Goal: Task Accomplishment & Management: Manage account settings

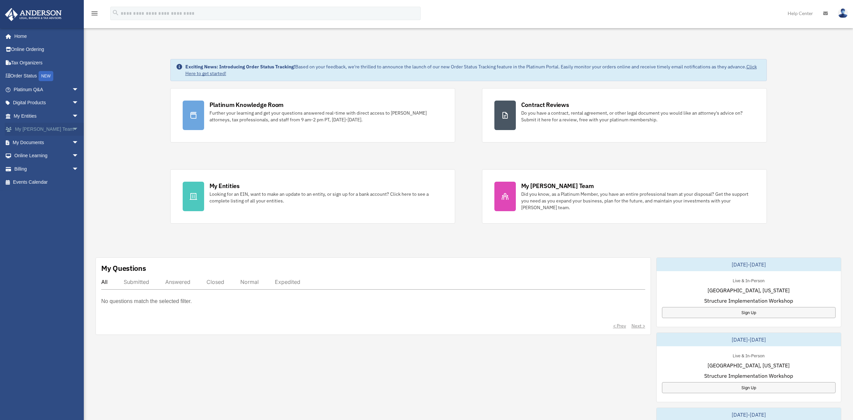
click at [72, 128] on span "arrow_drop_down" at bounding box center [78, 130] width 13 height 14
click at [72, 184] on span "arrow_drop_down" at bounding box center [78, 191] width 13 height 14
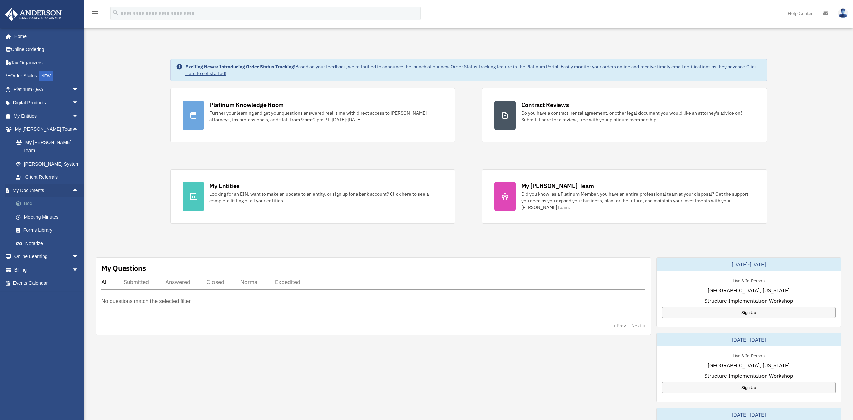
click at [24, 201] on span at bounding box center [22, 203] width 4 height 5
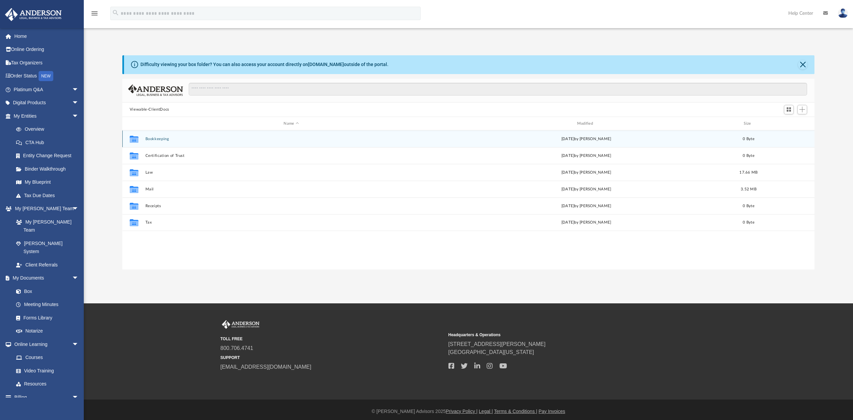
scroll to position [147, 687]
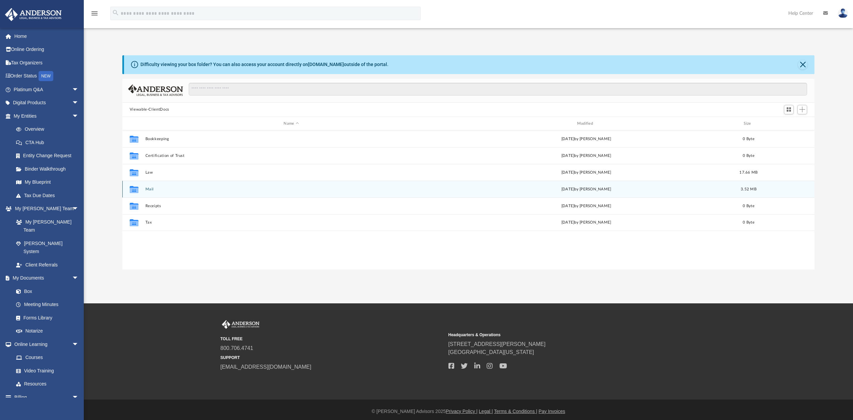
click at [149, 190] on button "Mail" at bounding box center [291, 189] width 292 height 4
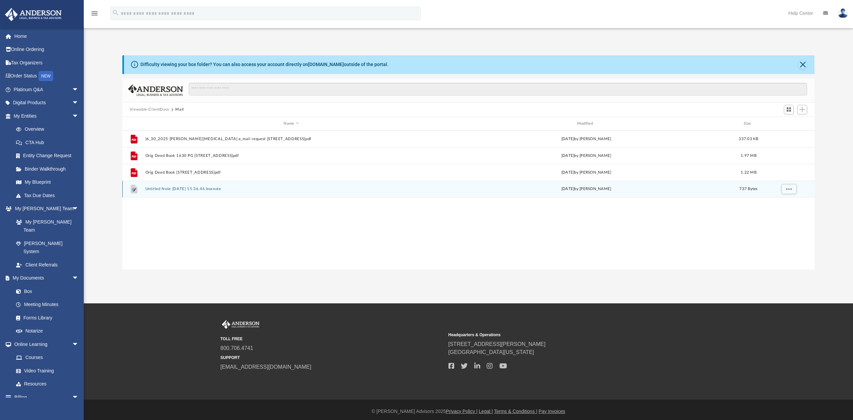
click at [194, 188] on button "Untitled Note [DATE] 15.36.46.boxnote" at bounding box center [291, 189] width 292 height 4
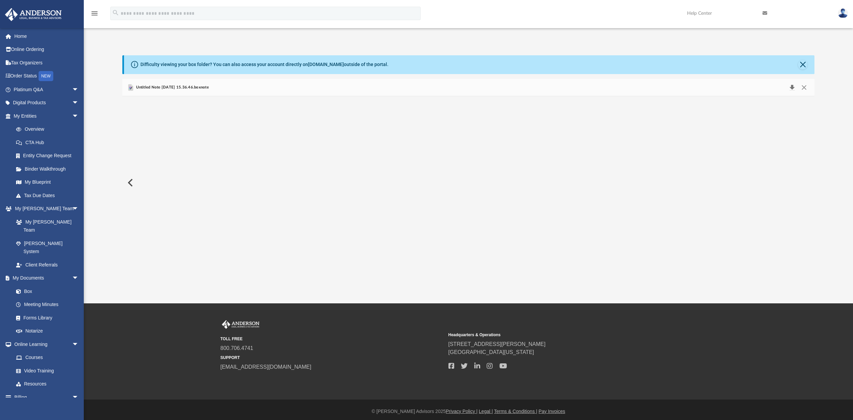
click at [792, 86] on button "Download" at bounding box center [792, 87] width 12 height 9
click at [792, 89] on button "Download" at bounding box center [792, 87] width 12 height 9
click at [28, 284] on link "Box" at bounding box center [48, 290] width 79 height 13
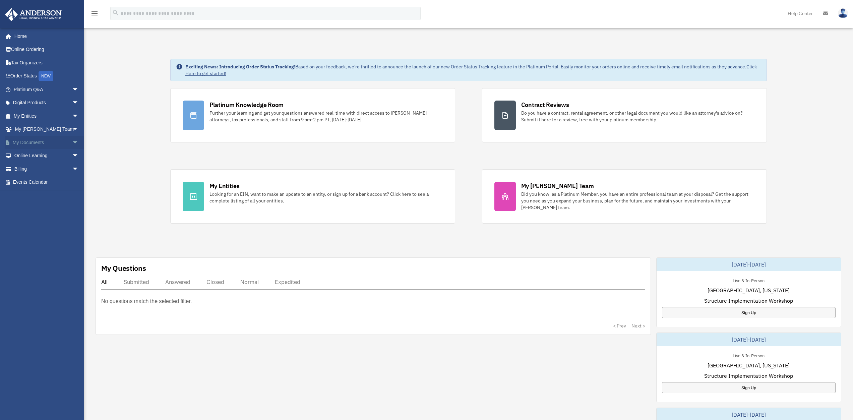
click at [72, 140] on span "arrow_drop_down" at bounding box center [78, 143] width 13 height 14
click at [23, 153] on link "Box" at bounding box center [48, 155] width 79 height 13
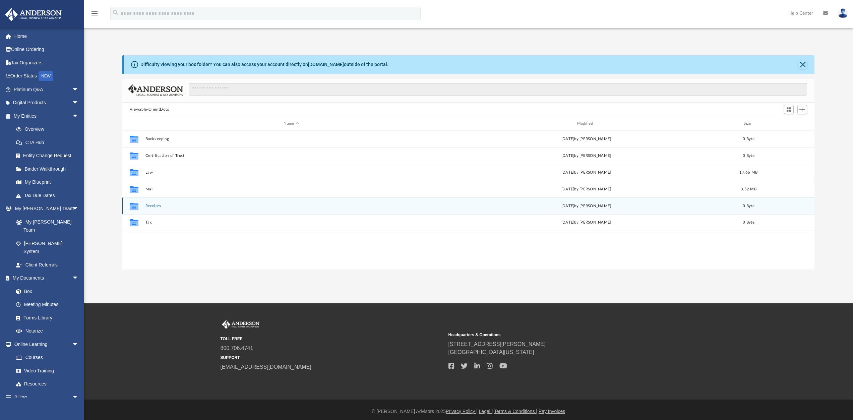
scroll to position [147, 687]
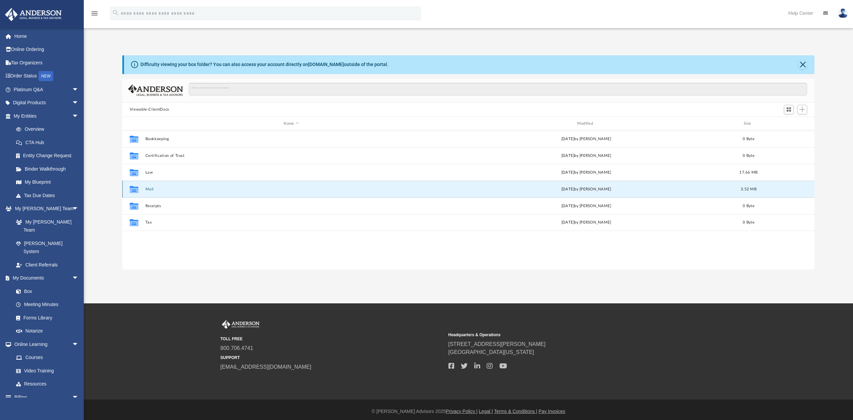
click at [149, 189] on button "Mail" at bounding box center [291, 189] width 292 height 4
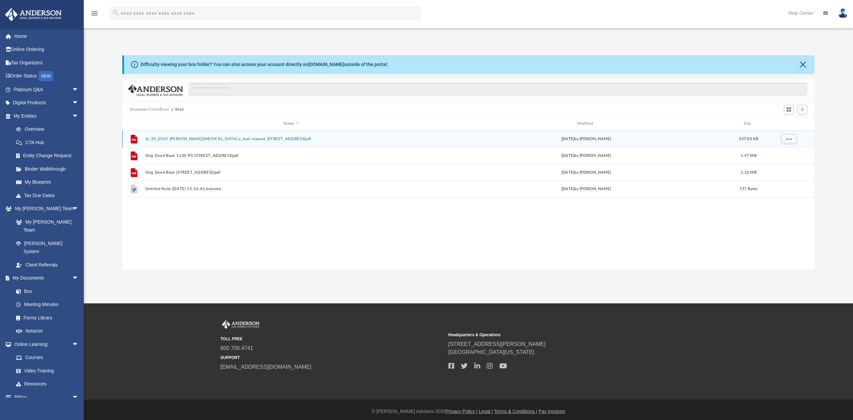
click at [179, 139] on button ")6_30_2025 [PERSON_NAME][MEDICAL_DATA] e_mail request [STREET_ADDRESS]pdf" at bounding box center [291, 139] width 292 height 4
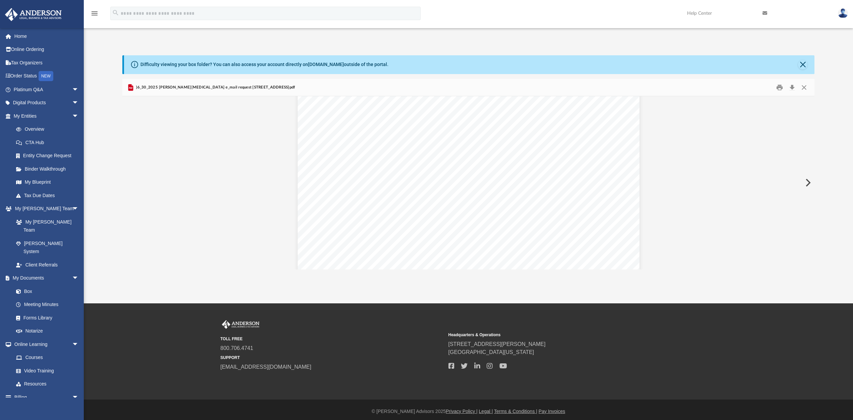
scroll to position [276, 0]
click at [805, 89] on button "Close" at bounding box center [804, 87] width 12 height 10
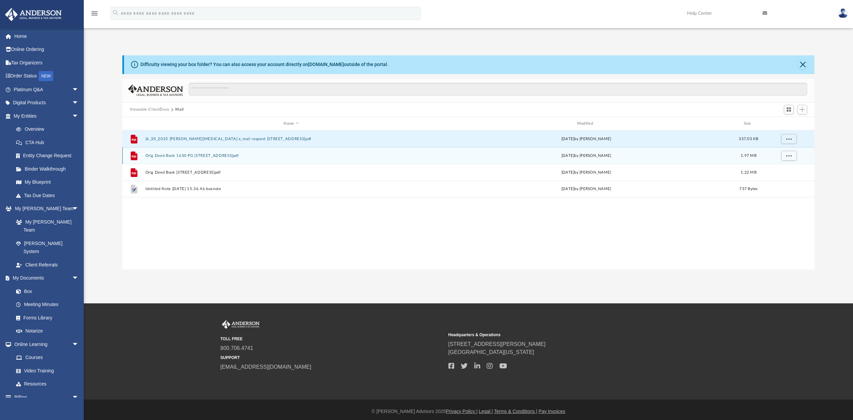
click at [191, 155] on button "Orig Deed Book 1630 PG 290-33 267 Point Circle Rd.pdf" at bounding box center [291, 155] width 292 height 4
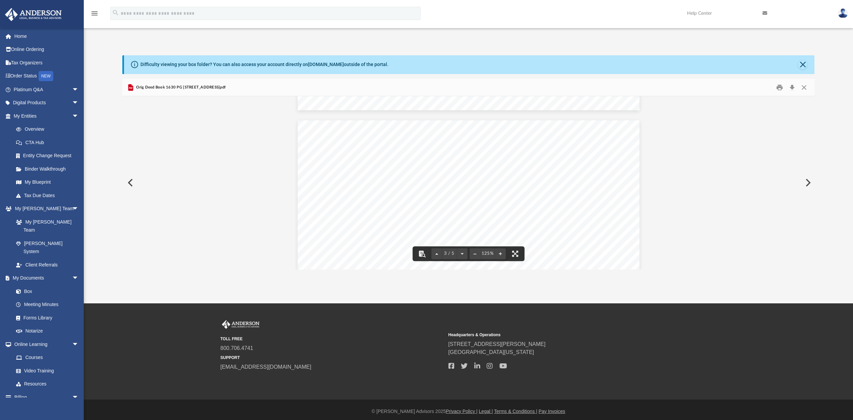
scroll to position [839, 0]
click at [806, 88] on button "Close" at bounding box center [804, 87] width 12 height 10
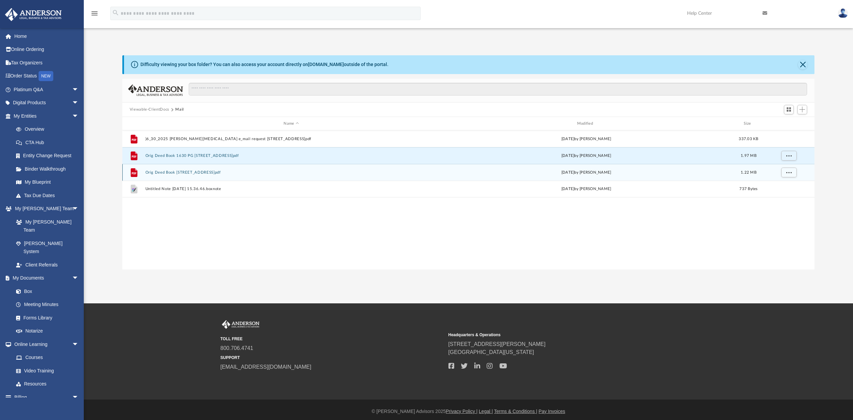
click at [169, 173] on button "Orig Deed Book 2369 PG 61-63 _ 267 Point Circle Rd.pdf" at bounding box center [291, 172] width 292 height 4
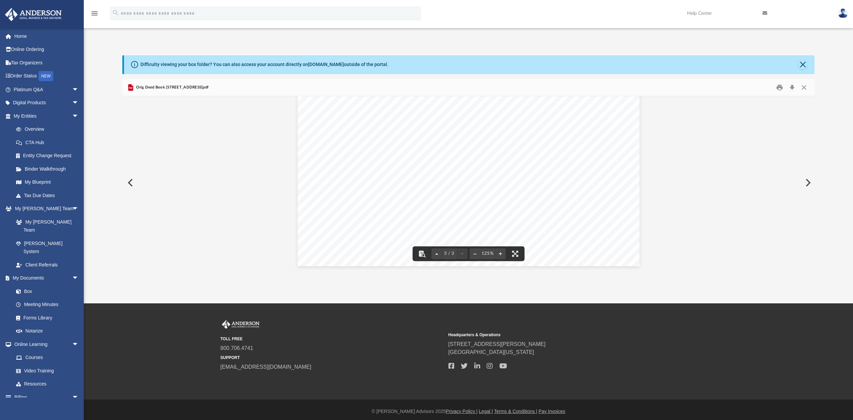
scroll to position [1179, 0]
click at [807, 84] on button "Close" at bounding box center [804, 87] width 12 height 10
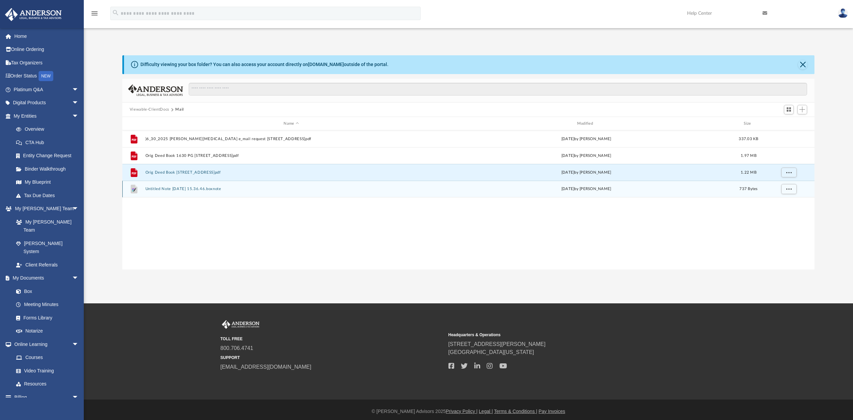
click at [170, 189] on button "Untitled Note 2025-07-03 15.36.46.boxnote" at bounding box center [291, 189] width 292 height 4
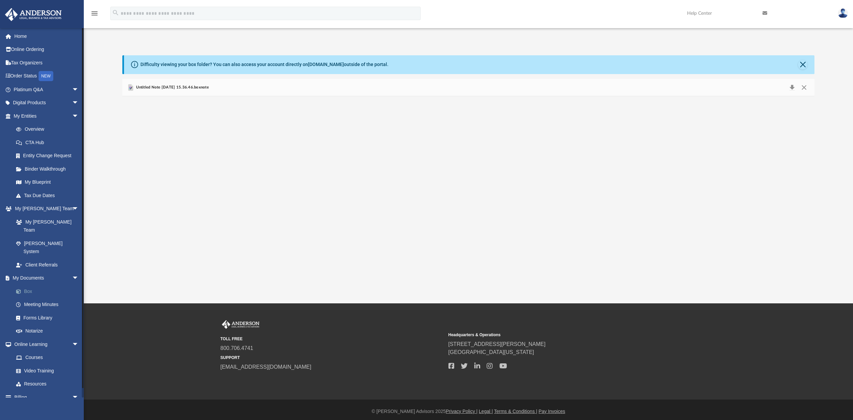
click at [26, 284] on link "Box" at bounding box center [48, 290] width 79 height 13
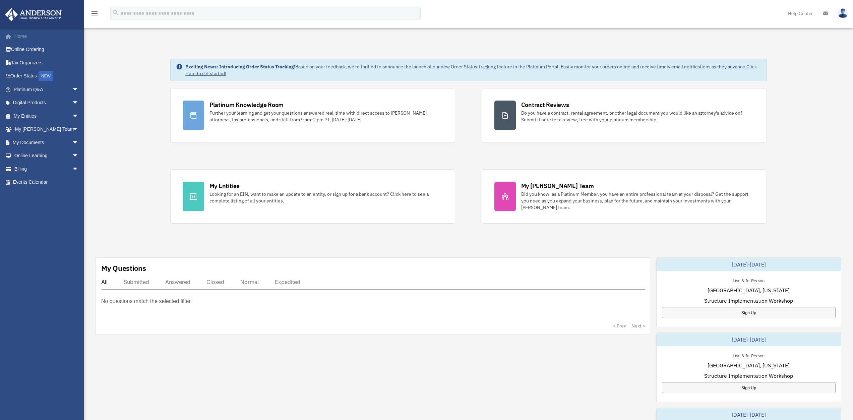
click at [15, 38] on link "Home" at bounding box center [47, 35] width 84 height 13
click at [72, 142] on span "arrow_drop_down" at bounding box center [78, 143] width 13 height 14
click at [32, 194] on link "Notarize" at bounding box center [48, 195] width 79 height 13
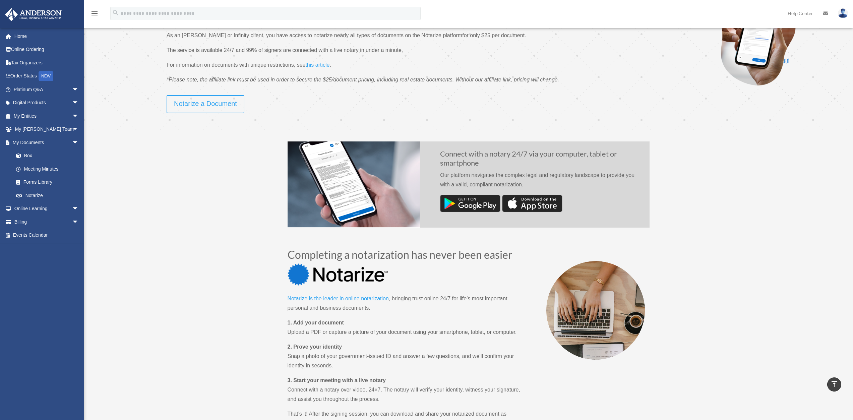
scroll to position [23, 0]
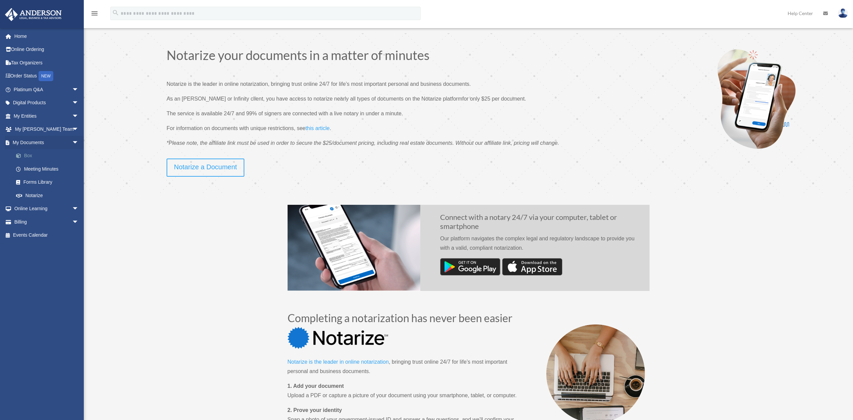
click at [29, 155] on link "Box" at bounding box center [48, 155] width 79 height 13
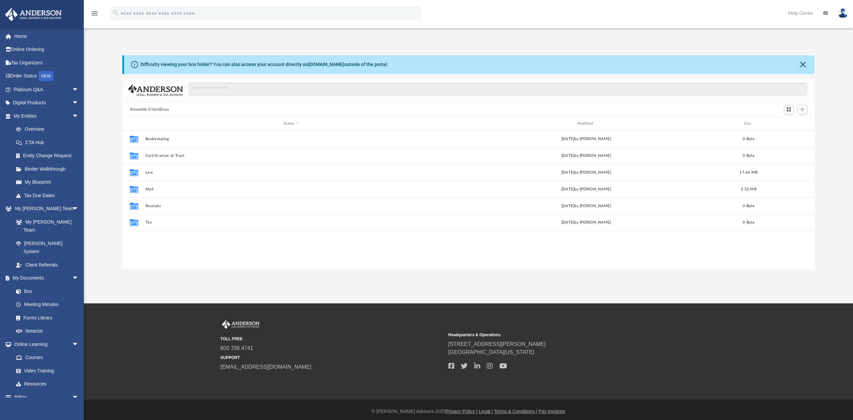
scroll to position [147, 687]
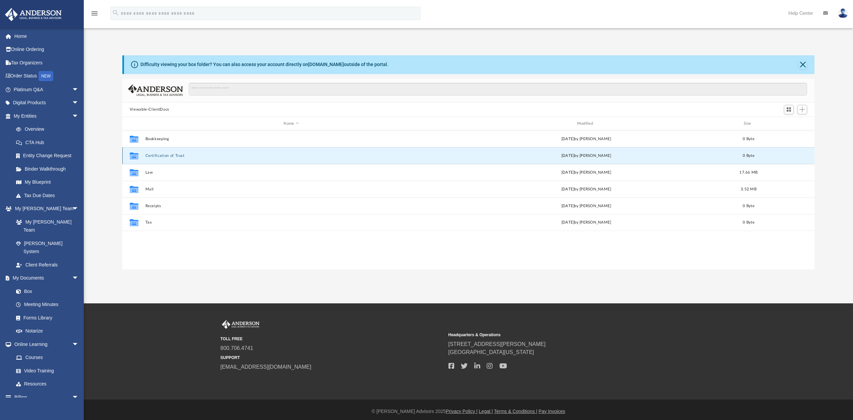
click at [151, 158] on button "Certification of Trust" at bounding box center [291, 155] width 292 height 4
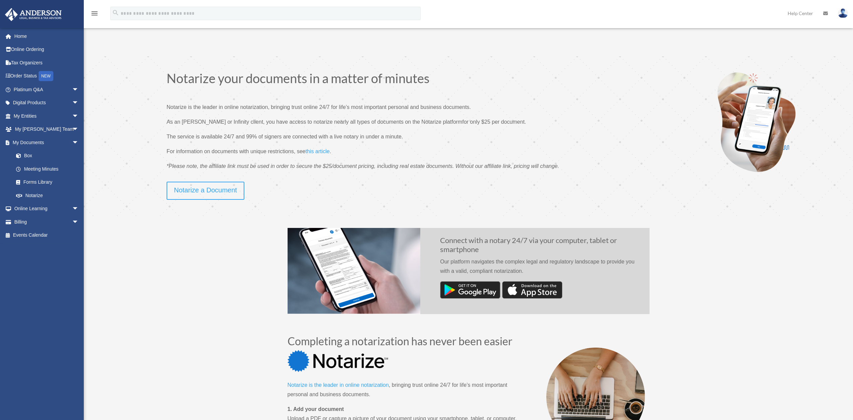
scroll to position [23, 0]
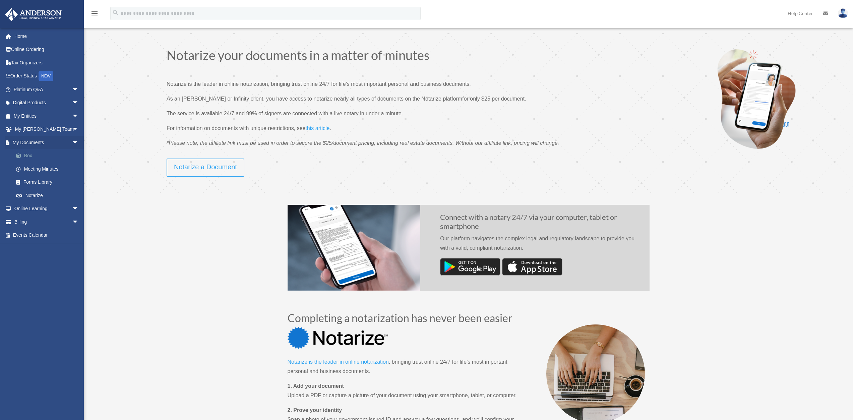
click at [25, 155] on link "Box" at bounding box center [48, 155] width 79 height 13
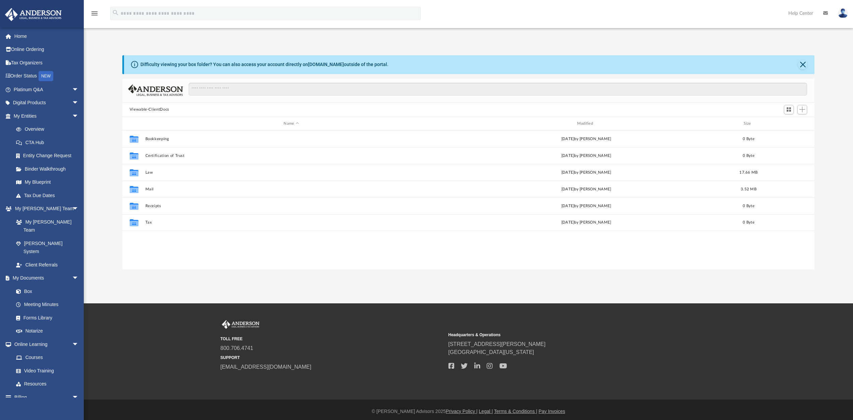
scroll to position [147, 687]
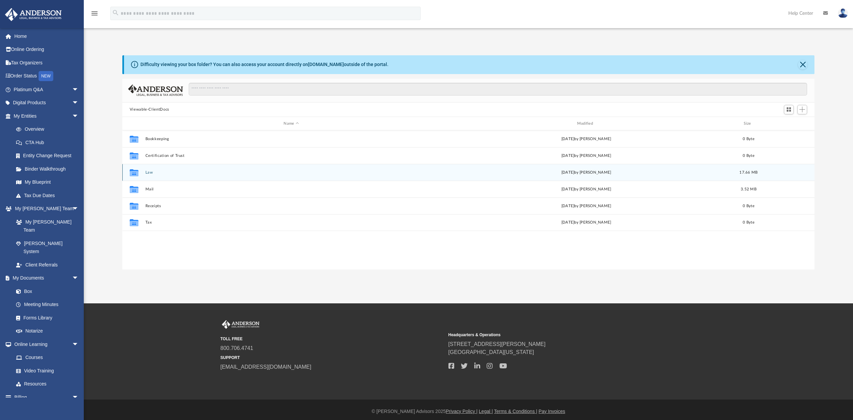
click at [144, 173] on div "Collaborated Folder Law Sat Sep 20 2025 by Michelle Frank 17.66 MB" at bounding box center [468, 172] width 692 height 17
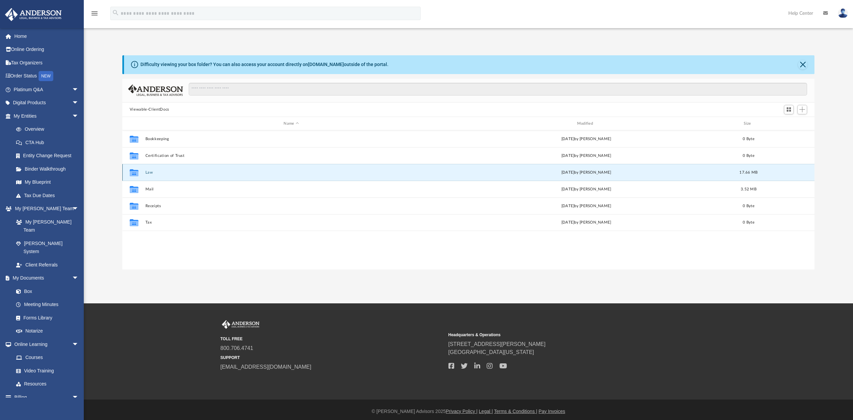
click at [147, 173] on button "Law" at bounding box center [291, 172] width 292 height 4
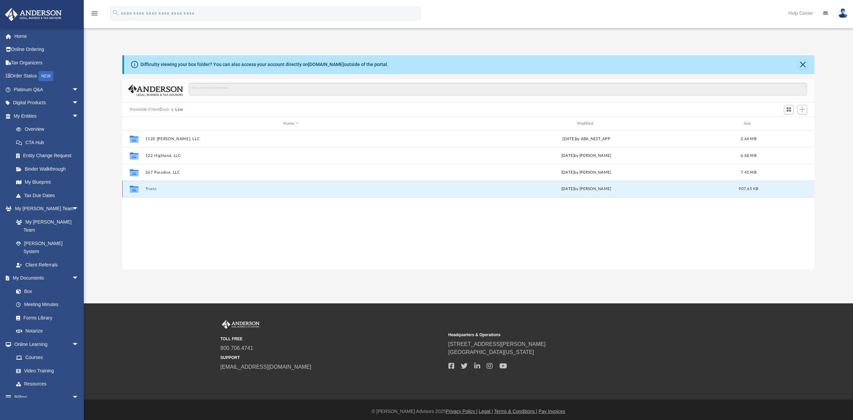
click at [148, 189] on button "Trusts" at bounding box center [291, 189] width 292 height 4
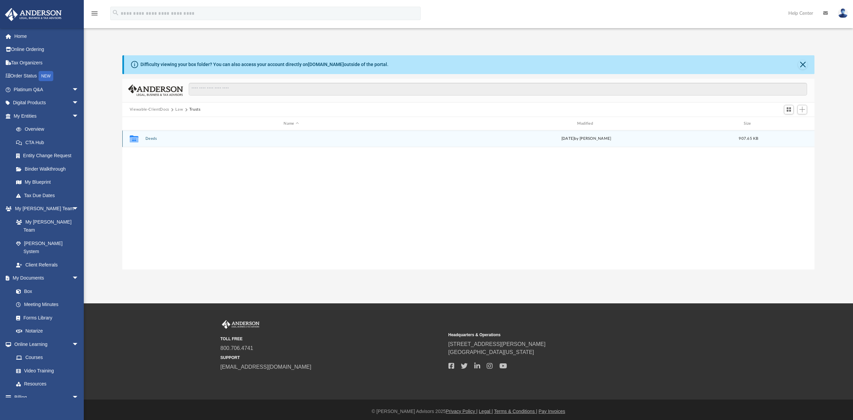
click at [150, 139] on button "Deeds" at bounding box center [291, 139] width 292 height 4
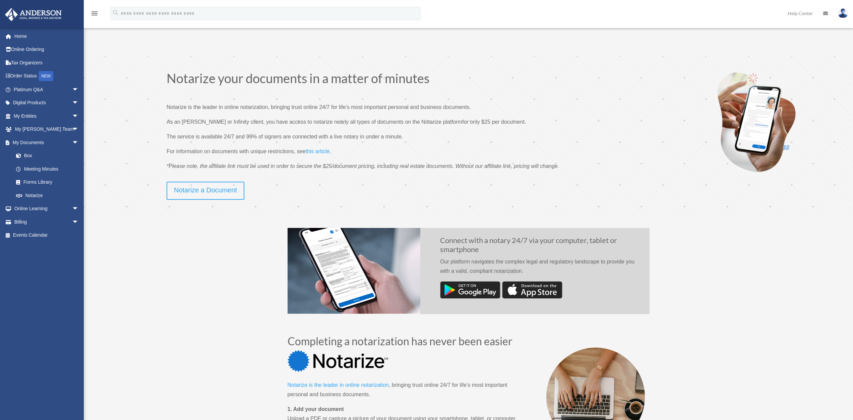
scroll to position [23, 0]
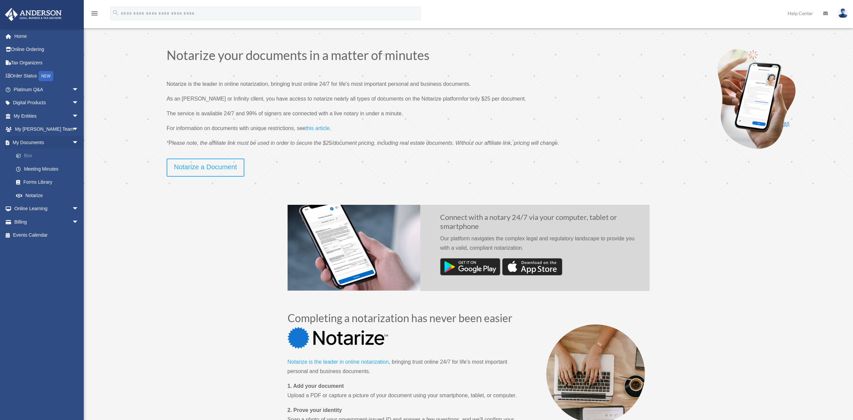
click at [27, 152] on link "Box" at bounding box center [48, 155] width 79 height 13
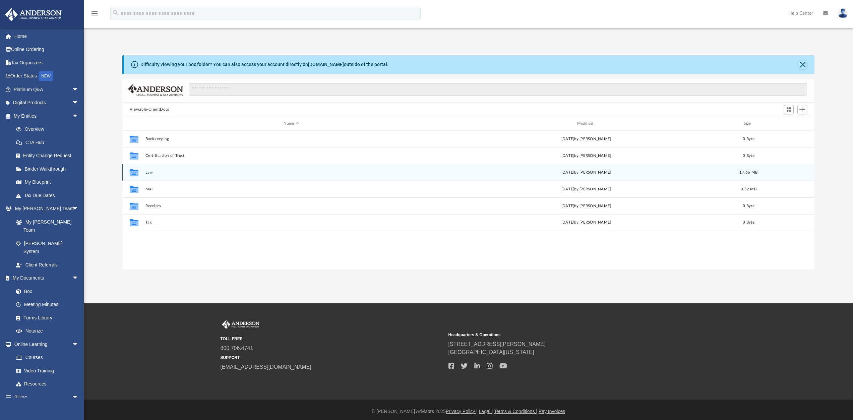
scroll to position [147, 687]
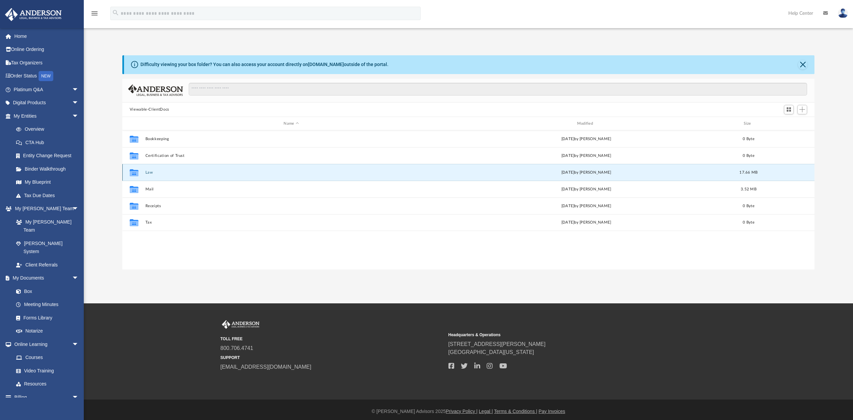
click at [146, 172] on button "Law" at bounding box center [291, 172] width 292 height 4
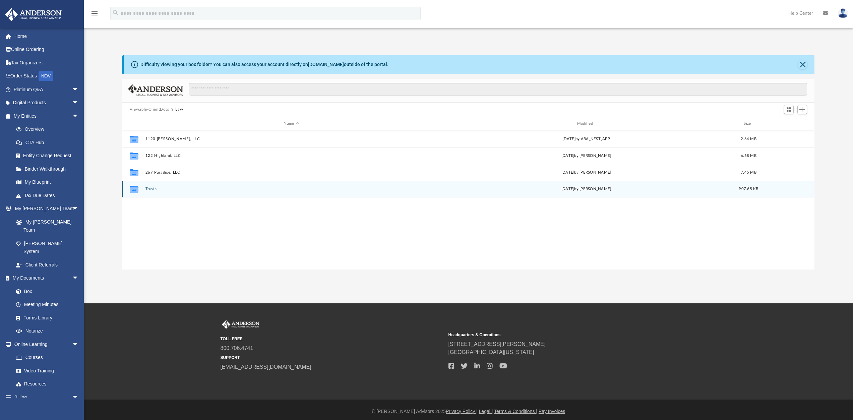
click at [150, 189] on button "Trusts" at bounding box center [291, 189] width 292 height 4
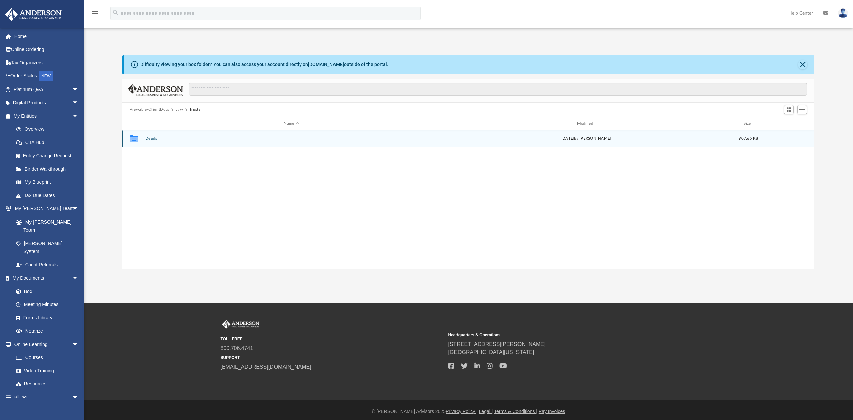
click at [150, 138] on button "Deeds" at bounding box center [291, 139] width 292 height 4
click at [168, 137] on button "Deed - [STREET_ADDRESS]" at bounding box center [291, 139] width 292 height 4
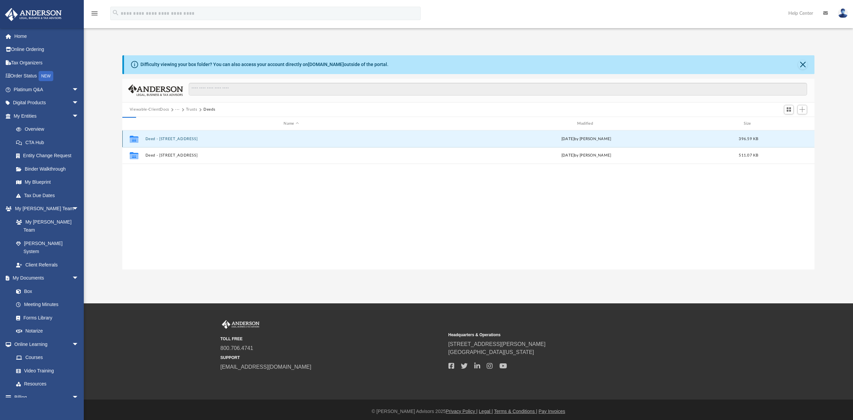
click at [168, 137] on button "Deed - [STREET_ADDRESS]" at bounding box center [291, 139] width 292 height 4
click at [162, 138] on button "Filed Real Estate Deed - 122 [GEOGRAPHIC_DATA]pdf" at bounding box center [291, 139] width 292 height 4
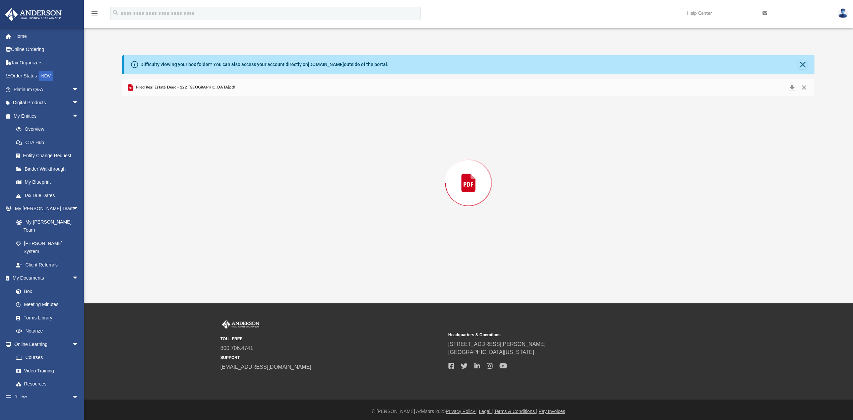
click at [162, 138] on div "Preview" at bounding box center [468, 182] width 692 height 173
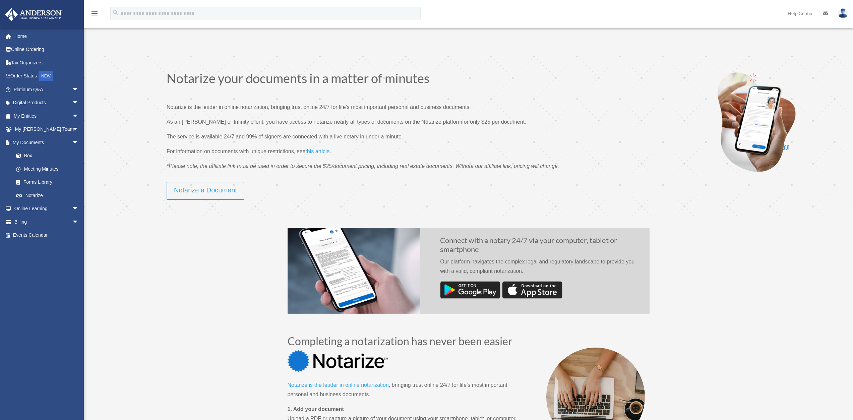
scroll to position [23, 0]
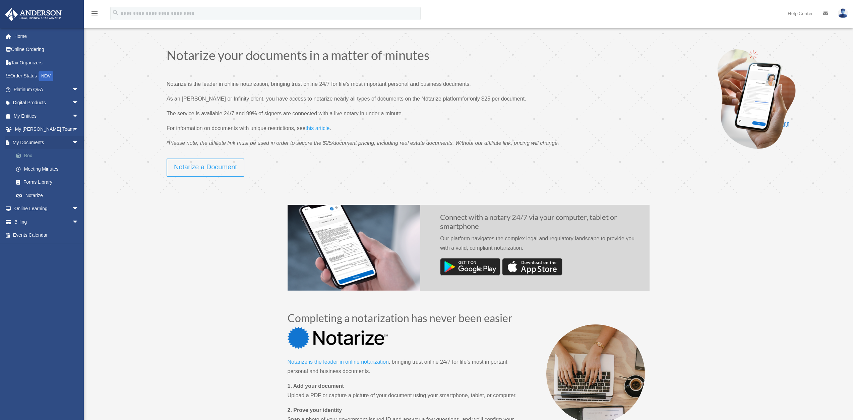
click at [27, 157] on link "Box" at bounding box center [48, 155] width 79 height 13
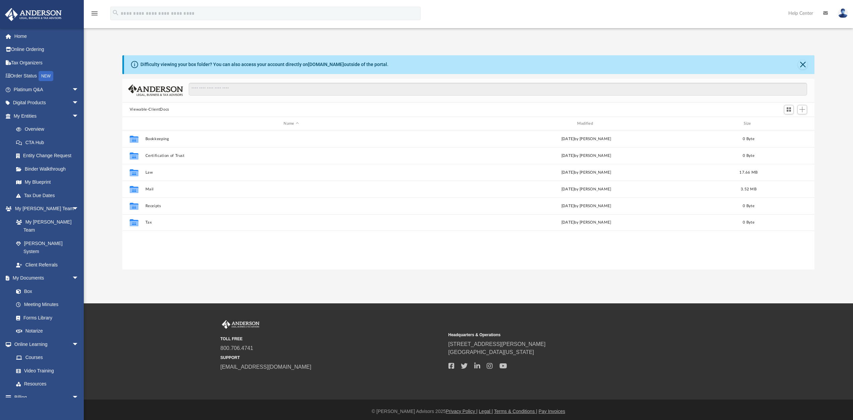
scroll to position [147, 687]
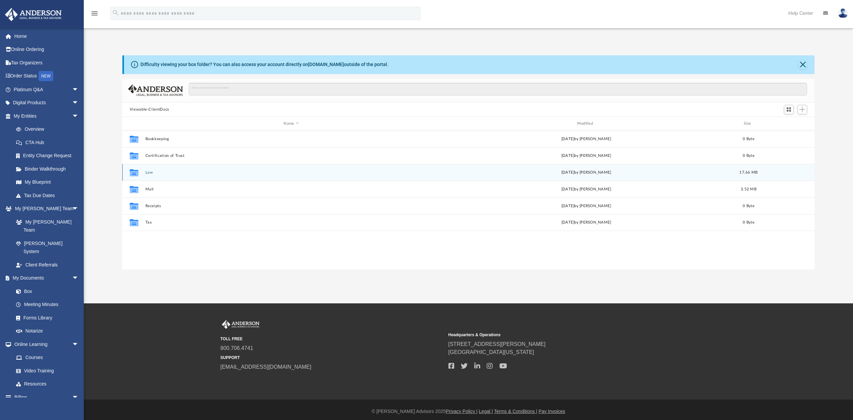
click at [150, 174] on button "Law" at bounding box center [291, 172] width 292 height 4
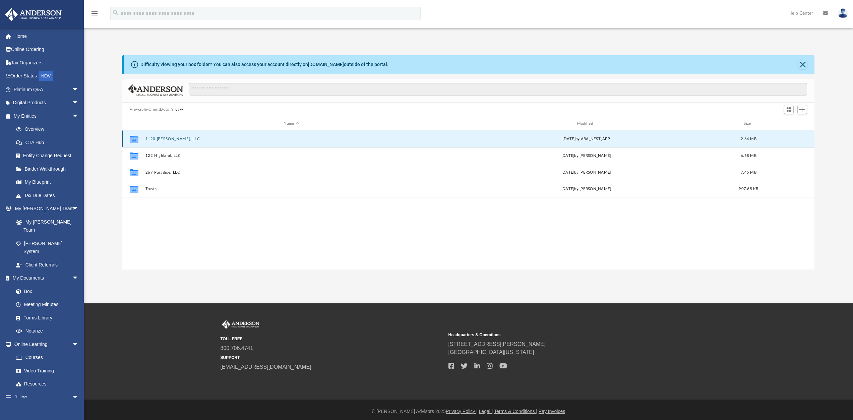
click at [165, 139] on button "1120 Sandy, LLC" at bounding box center [291, 139] width 292 height 4
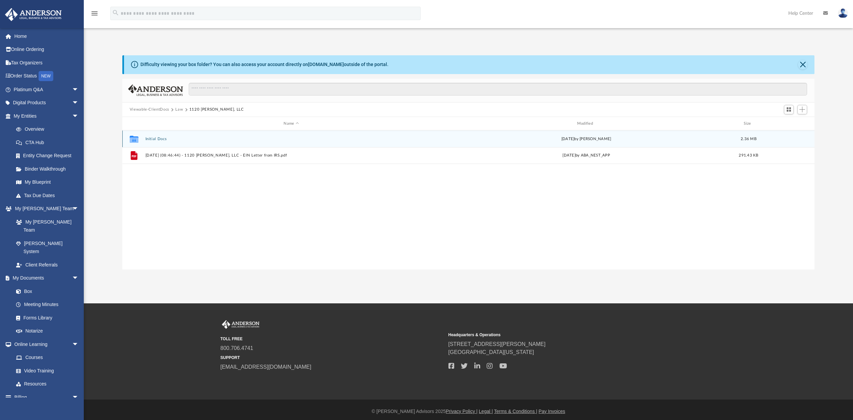
click at [152, 139] on button "Initial Docs" at bounding box center [291, 139] width 292 height 4
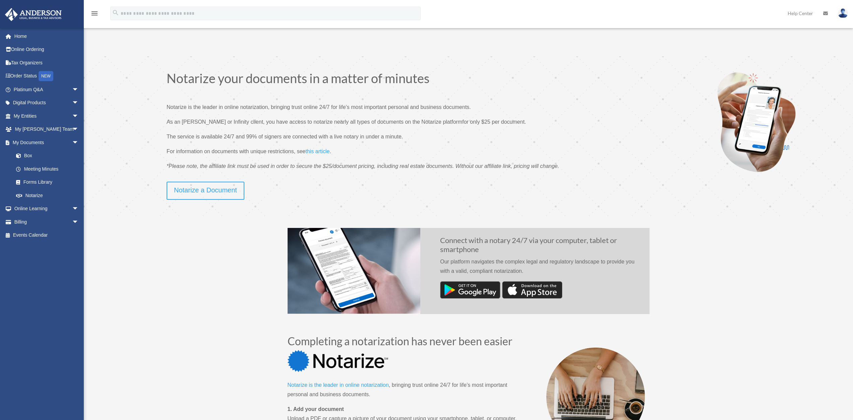
scroll to position [23, 0]
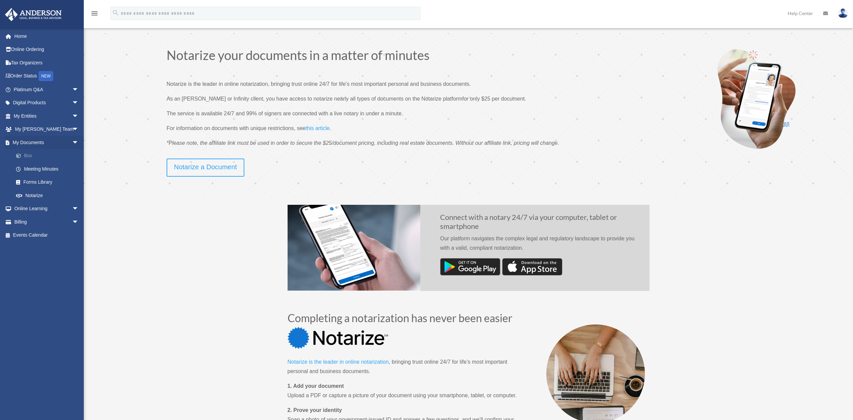
click at [28, 157] on link "Box" at bounding box center [48, 155] width 79 height 13
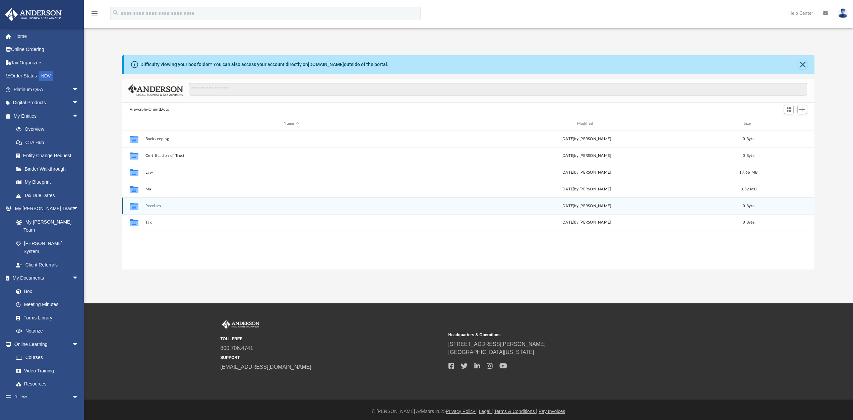
scroll to position [147, 687]
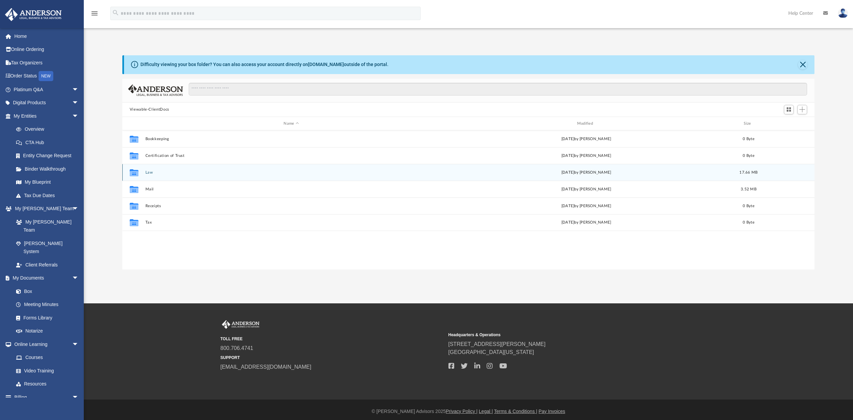
click at [146, 172] on button "Law" at bounding box center [291, 172] width 292 height 4
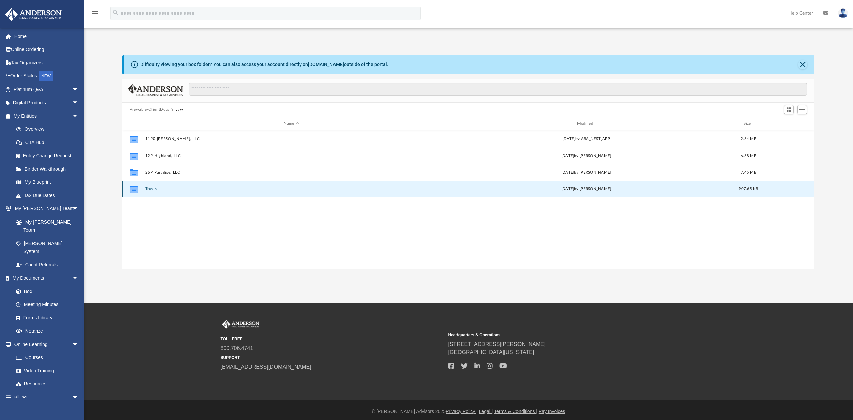
click at [148, 187] on button "Trusts" at bounding box center [291, 189] width 292 height 4
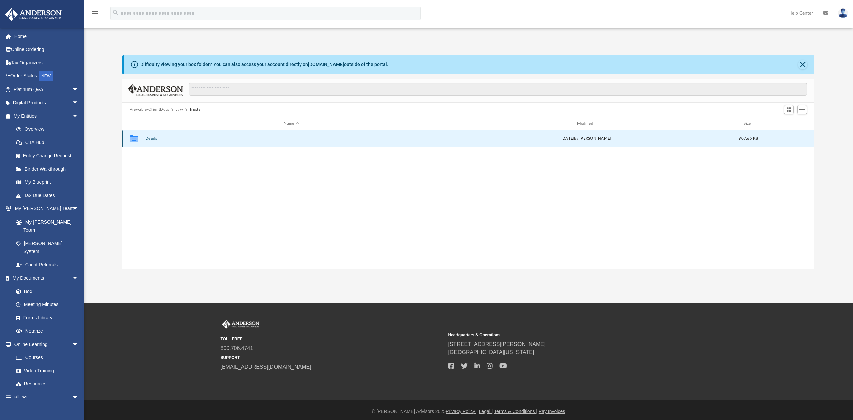
click at [152, 139] on button "Deeds" at bounding box center [291, 139] width 292 height 4
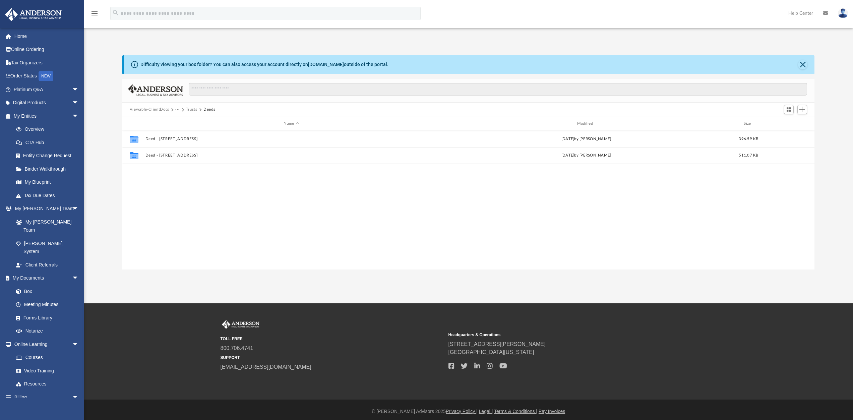
click at [188, 109] on button "Trusts" at bounding box center [191, 110] width 11 height 6
click at [155, 109] on button "Viewable-ClientDocs" at bounding box center [150, 110] width 40 height 6
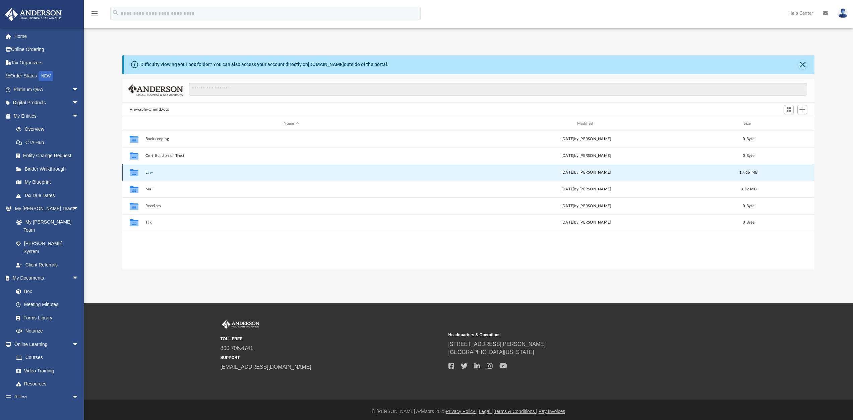
click at [147, 171] on button "Law" at bounding box center [291, 172] width 292 height 4
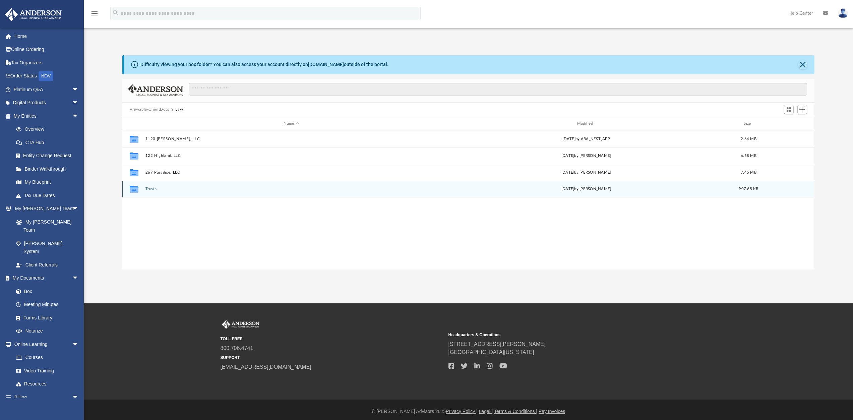
click at [150, 189] on button "Trusts" at bounding box center [291, 189] width 292 height 4
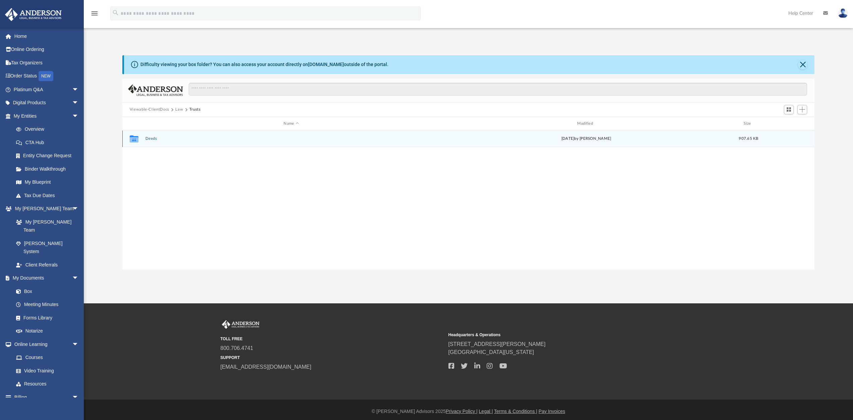
click at [151, 138] on button "Deeds" at bounding box center [291, 139] width 292 height 4
click at [191, 140] on button "Deed - 122 Highland Ridge Trail" at bounding box center [291, 139] width 292 height 4
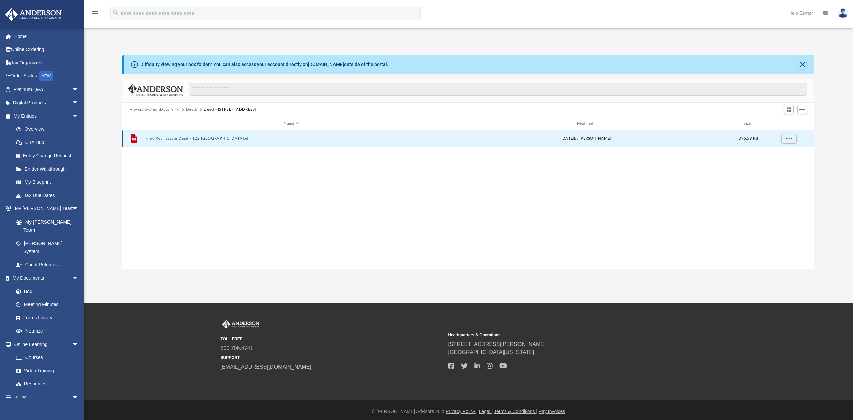
click at [191, 140] on button "Filed Real Estate Deed - 122 Highland Ridge Trail.pdf" at bounding box center [291, 139] width 292 height 4
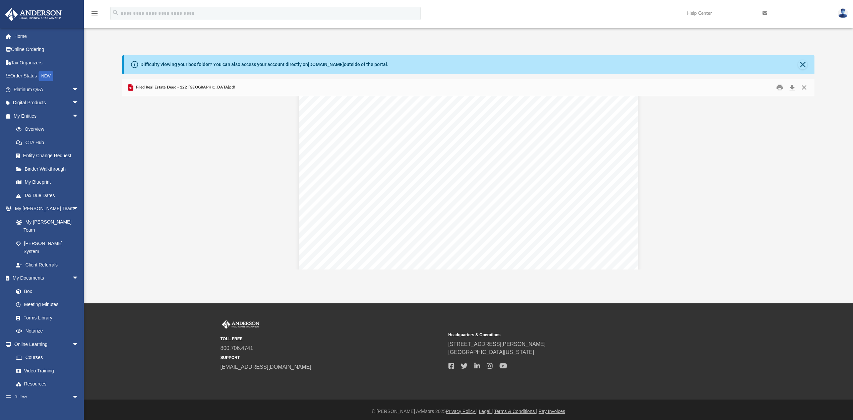
scroll to position [0, 0]
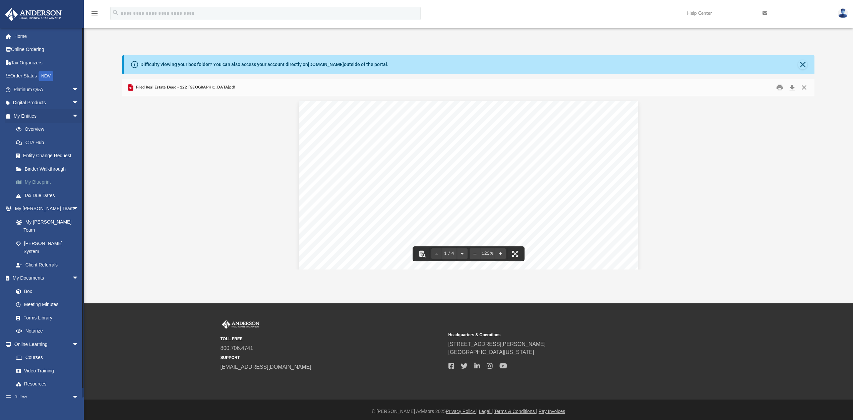
click at [36, 181] on link "My Blueprint" at bounding box center [48, 182] width 79 height 13
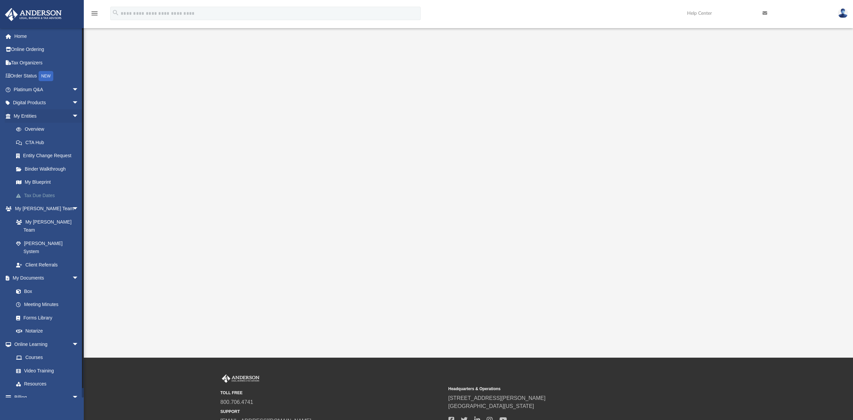
click at [41, 195] on link "Tax Due Dates" at bounding box center [48, 195] width 79 height 13
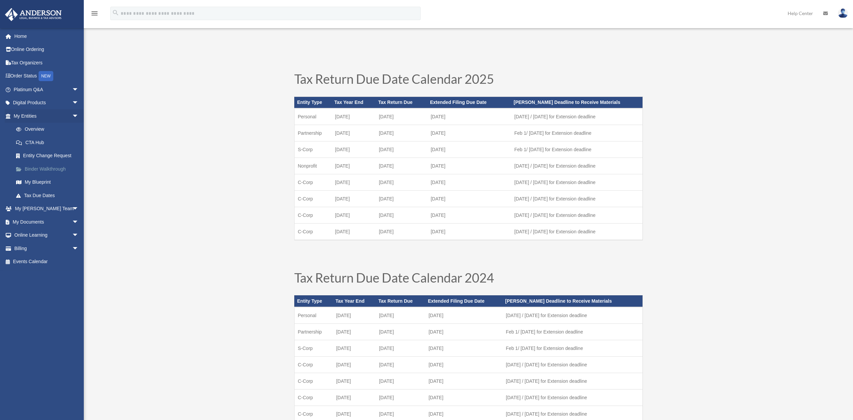
click at [30, 169] on link "Binder Walkthrough" at bounding box center [48, 168] width 79 height 13
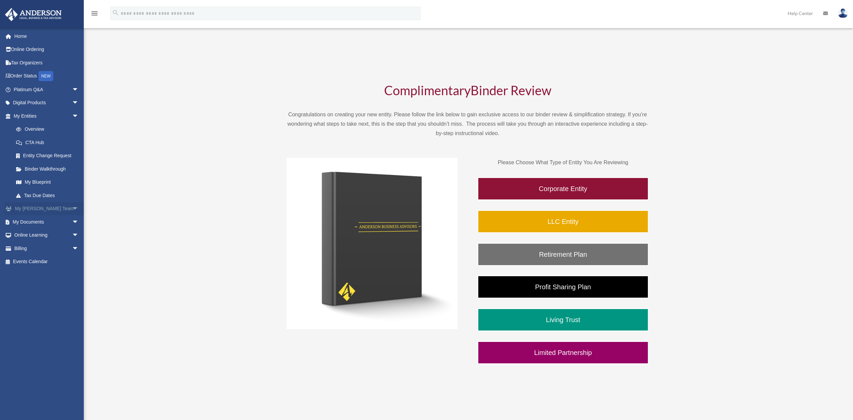
click at [44, 211] on link "My Anderson Team arrow_drop_down" at bounding box center [47, 208] width 84 height 13
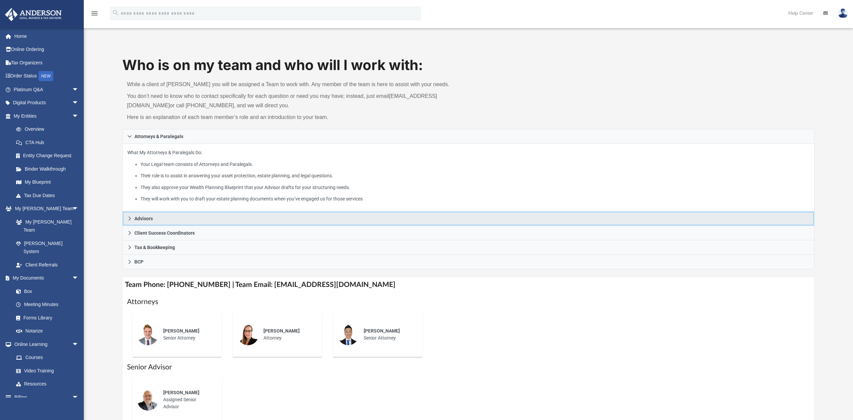
click at [147, 218] on span "Advisors" at bounding box center [143, 218] width 18 height 5
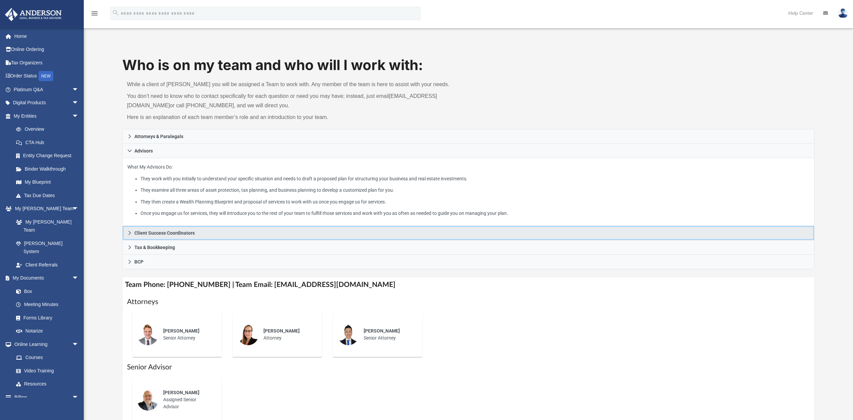
click at [152, 234] on span "Client Success Coordinators" at bounding box center [164, 232] width 60 height 5
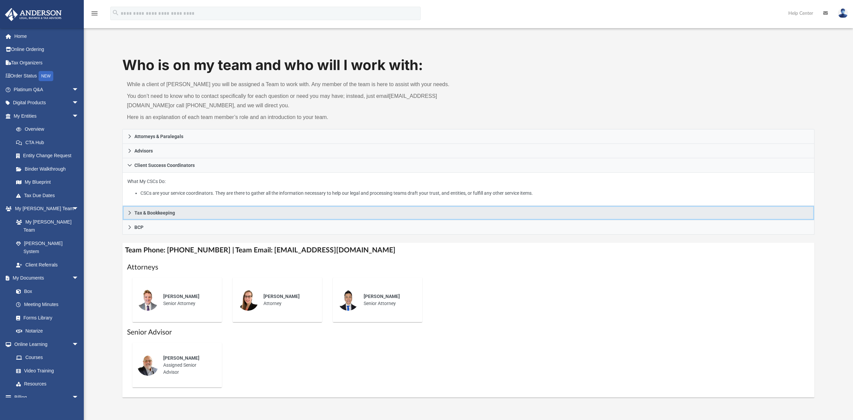
click at [161, 213] on span "Tax & Bookkeeping" at bounding box center [154, 212] width 41 height 5
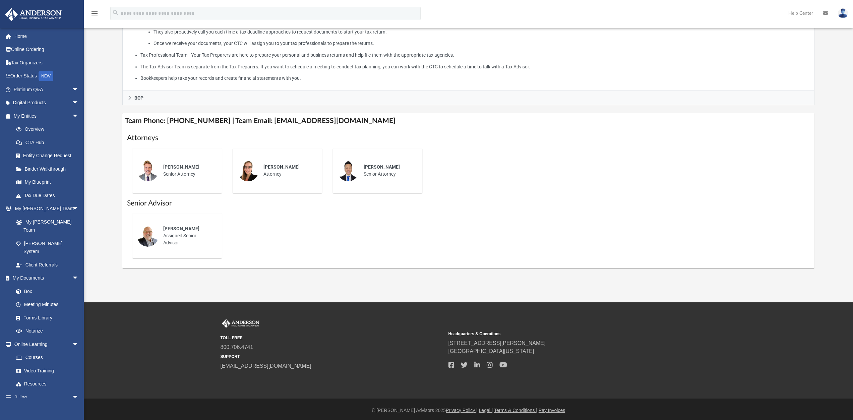
scroll to position [213, 0]
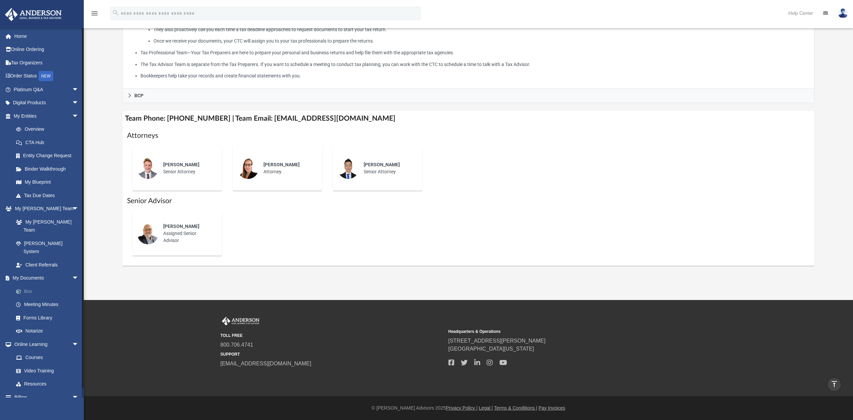
click at [28, 284] on link "Box" at bounding box center [48, 290] width 79 height 13
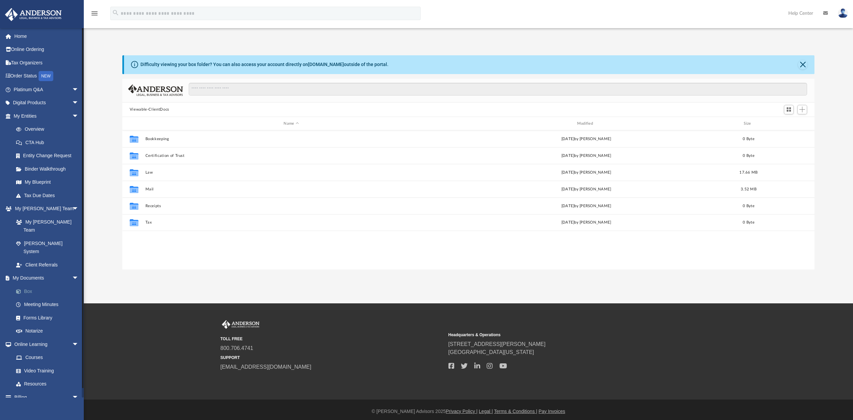
scroll to position [147, 687]
click at [843, 11] on img at bounding box center [842, 13] width 10 height 10
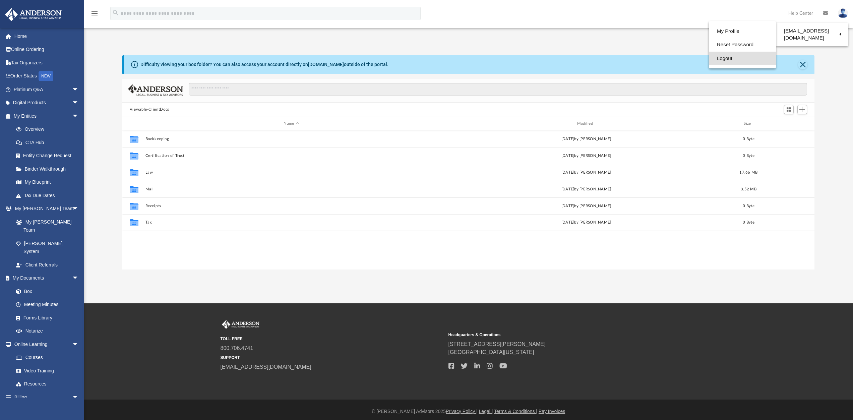
click at [722, 58] on link "Logout" at bounding box center [742, 59] width 67 height 14
